Goal: Information Seeking & Learning: Learn about a topic

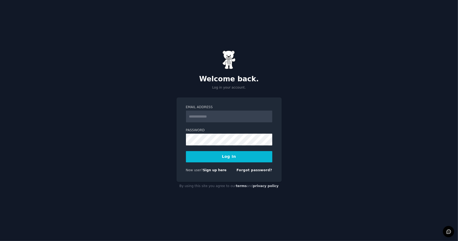
click at [236, 112] on input "Email Address" at bounding box center [229, 117] width 86 height 12
type input "**********"
click at [225, 155] on button "Log In" at bounding box center [229, 156] width 86 height 11
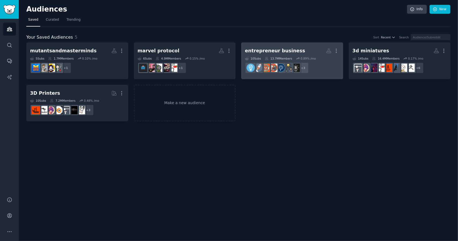
click at [298, 50] on h2 "entrepreneur business More" at bounding box center [292, 50] width 94 height 9
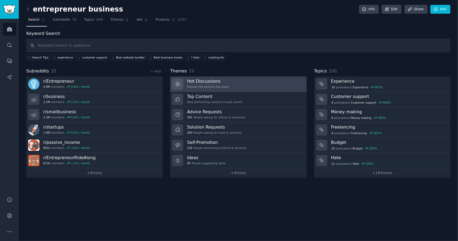
click at [230, 80] on link "Hot Discussions Popular discussions this week" at bounding box center [238, 83] width 136 height 15
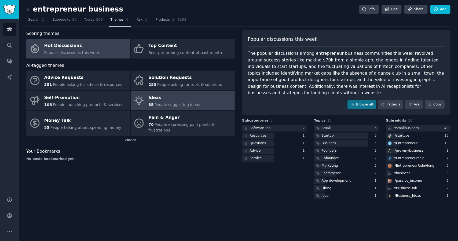
click at [179, 98] on div "Ideas" at bounding box center [174, 97] width 52 height 9
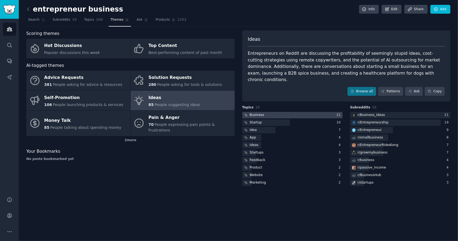
click at [284, 112] on div at bounding box center [292, 115] width 100 height 7
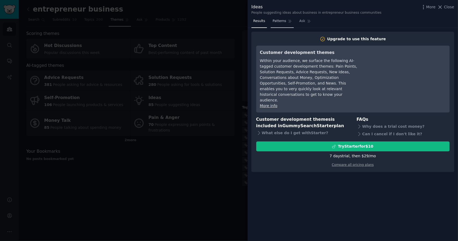
click at [278, 20] on span "Patterns" at bounding box center [279, 21] width 13 height 5
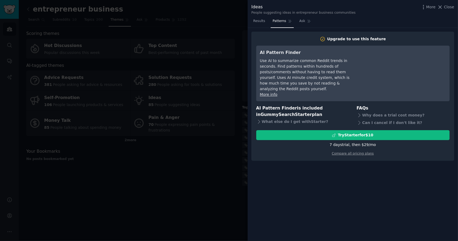
click at [343, 191] on div "Upgrade to use this feature AI Pattern Finder Use AI to summarize common Reddit…" at bounding box center [353, 134] width 210 height 213
click at [442, 6] on icon at bounding box center [440, 7] width 6 height 6
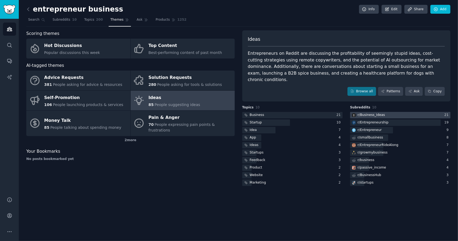
click at [422, 112] on div at bounding box center [400, 115] width 100 height 7
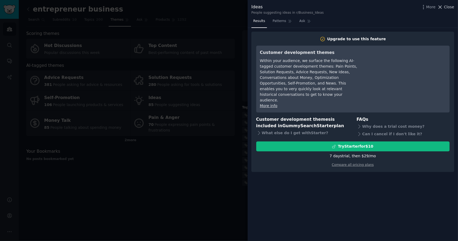
click at [442, 7] on icon at bounding box center [440, 7] width 3 height 3
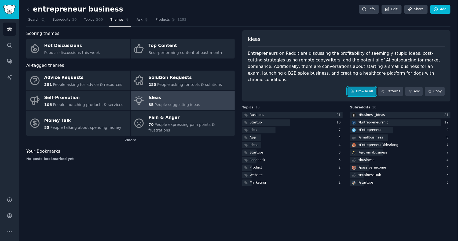
click at [363, 87] on link "Browse all" at bounding box center [362, 91] width 29 height 9
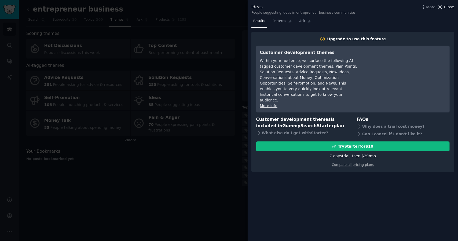
click at [442, 6] on icon at bounding box center [440, 7] width 3 height 3
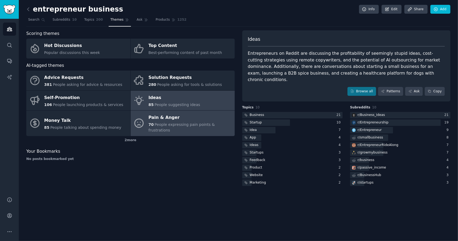
click at [177, 120] on div "Pain & Anger" at bounding box center [189, 118] width 83 height 9
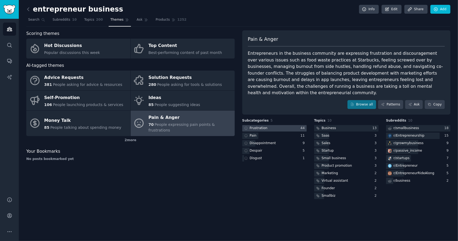
click at [272, 125] on div at bounding box center [274, 128] width 64 height 7
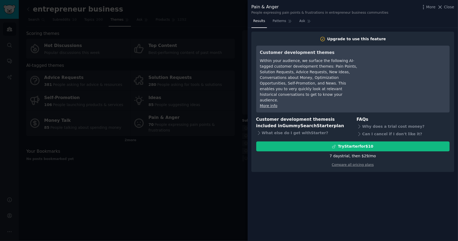
click at [358, 153] on div "7 days trial, then $ 29 /mo" at bounding box center [353, 156] width 46 height 6
click at [349, 163] on link "Compare all pricing plans" at bounding box center [353, 165] width 42 height 4
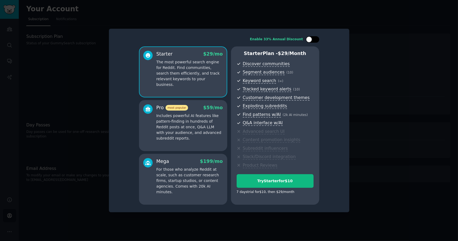
click at [315, 39] on div at bounding box center [315, 39] width 3 height 3
checkbox input "true"
click at [376, 32] on div at bounding box center [229, 120] width 458 height 241
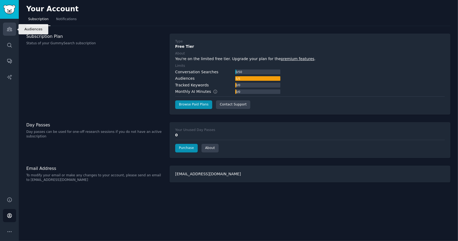
click at [9, 30] on icon "Sidebar" at bounding box center [10, 29] width 6 height 6
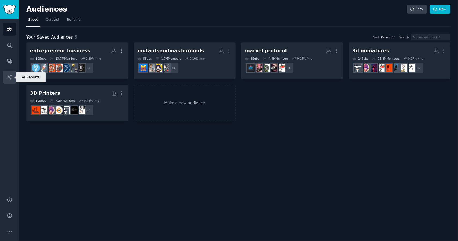
click at [11, 79] on icon "Sidebar" at bounding box center [10, 77] width 6 height 6
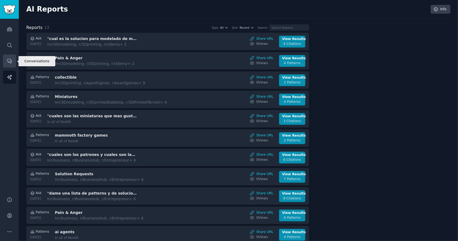
click at [10, 61] on icon "Sidebar" at bounding box center [10, 61] width 6 height 6
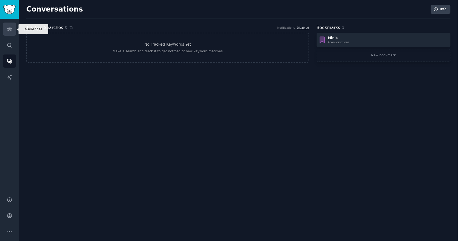
click at [7, 26] on icon "Sidebar" at bounding box center [10, 29] width 6 height 6
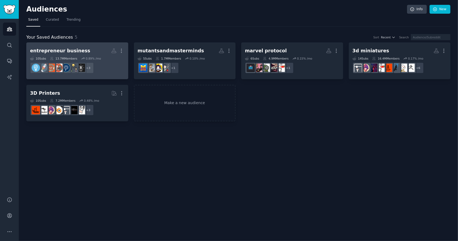
click at [114, 60] on dd "+ 3" at bounding box center [77, 67] width 94 height 15
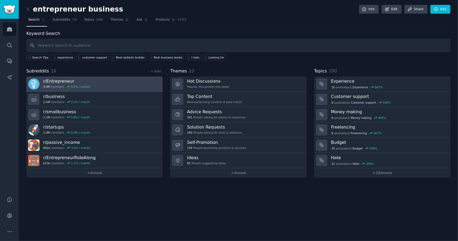
click at [63, 78] on h3 "r/ Entrepreneur" at bounding box center [66, 81] width 47 height 6
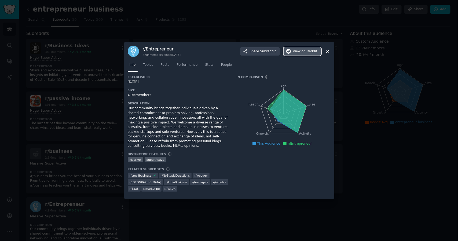
click at [302, 54] on span "View on Reddit" at bounding box center [305, 51] width 24 height 5
